Goal: Information Seeking & Learning: Learn about a topic

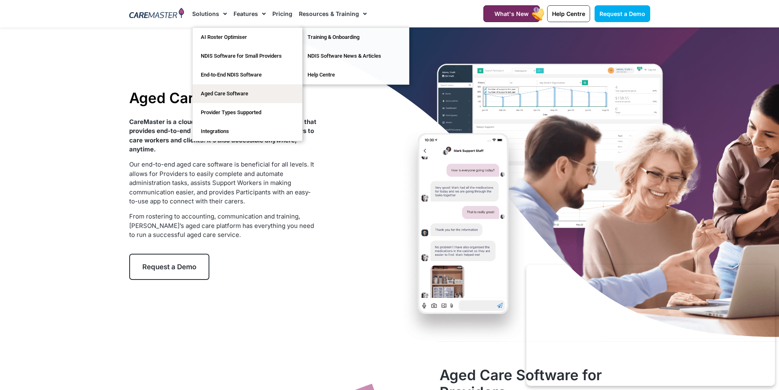
click at [204, 13] on link "Solutions" at bounding box center [209, 13] width 35 height 27
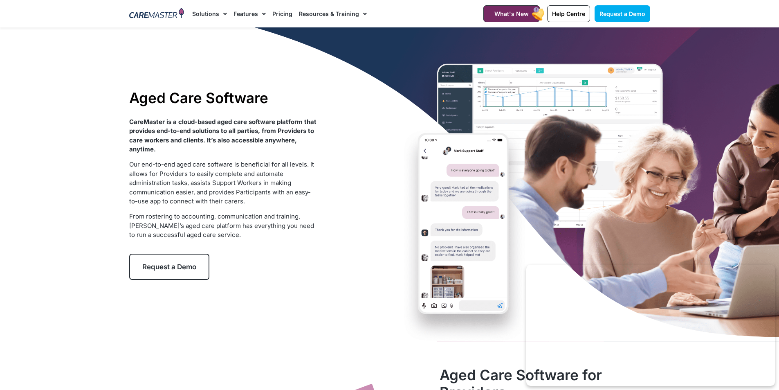
click at [204, 13] on link "Solutions" at bounding box center [209, 13] width 35 height 27
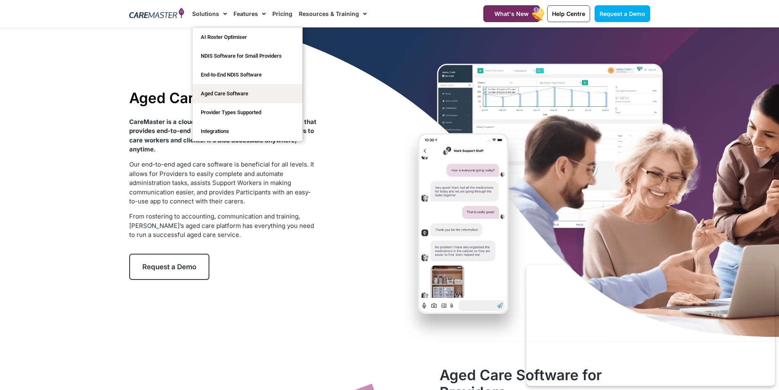
click at [406, 22] on nav "Solutions AI Roster Optimiser NDIS Software for Small Providers End-to-End NDIS…" at bounding box center [327, 13] width 271 height 27
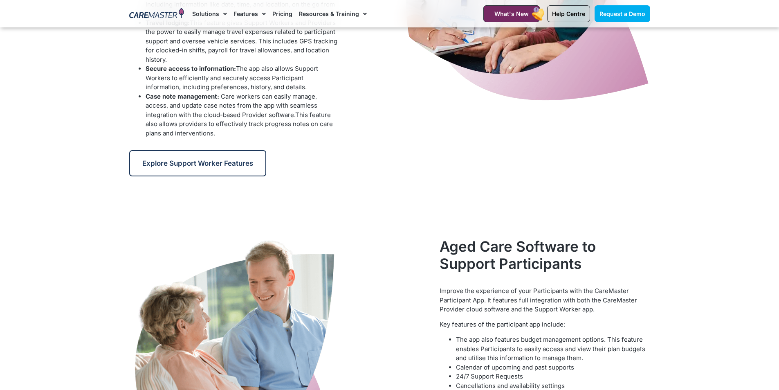
scroll to position [900, 0]
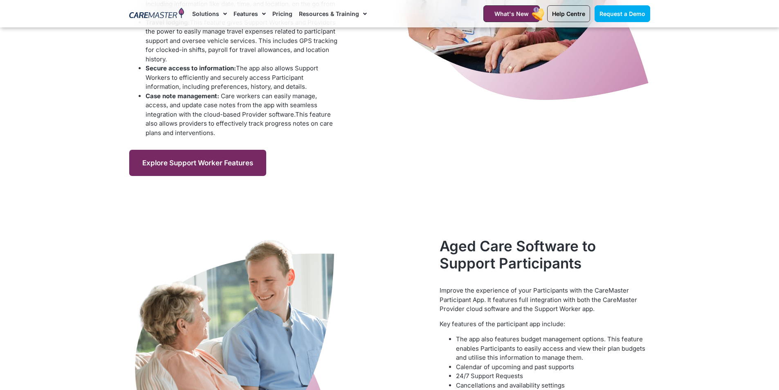
click at [239, 167] on span "Explore Support Worker Features" at bounding box center [197, 163] width 111 height 8
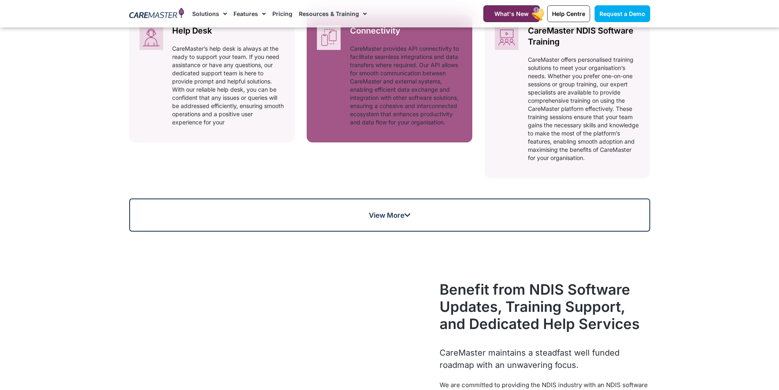
scroll to position [614, 0]
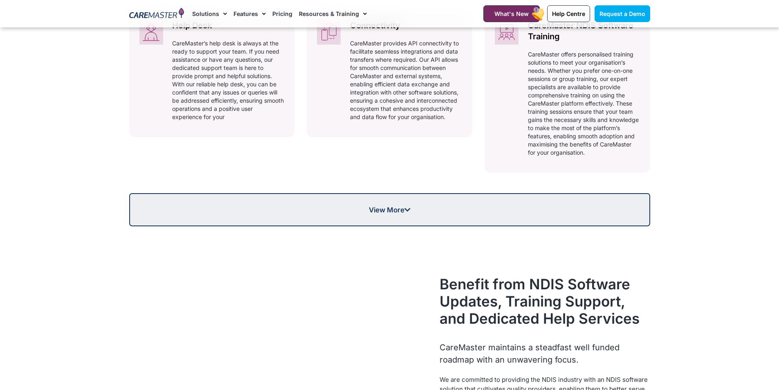
click at [405, 210] on span "View More" at bounding box center [390, 209] width 42 height 7
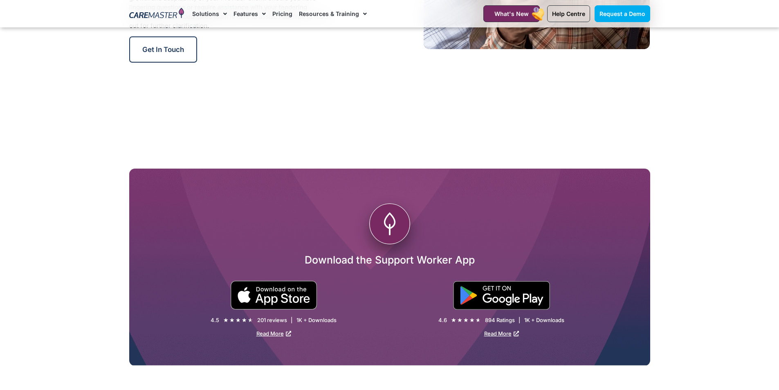
scroll to position [1432, 0]
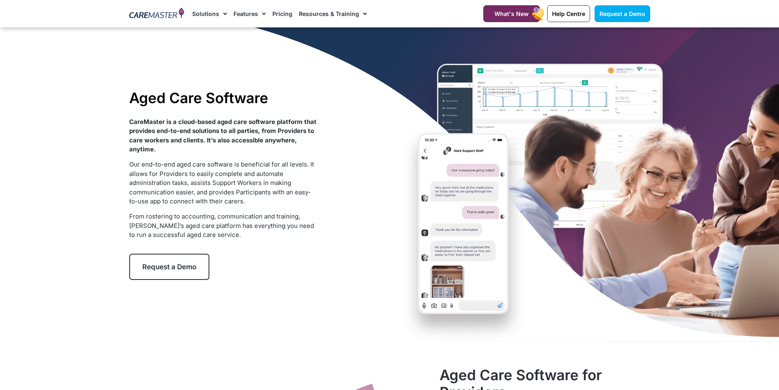
scroll to position [900, 0]
